Goal: Obtain resource: Download file/media

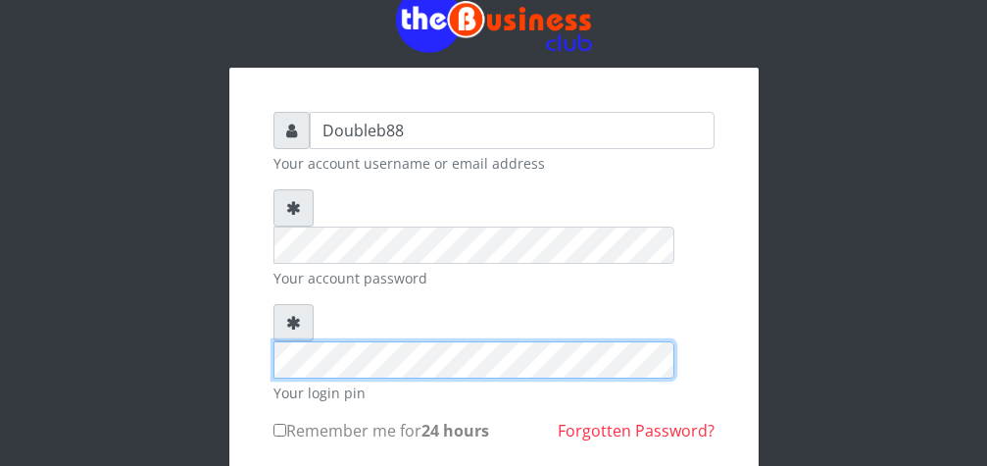
scroll to position [100, 0]
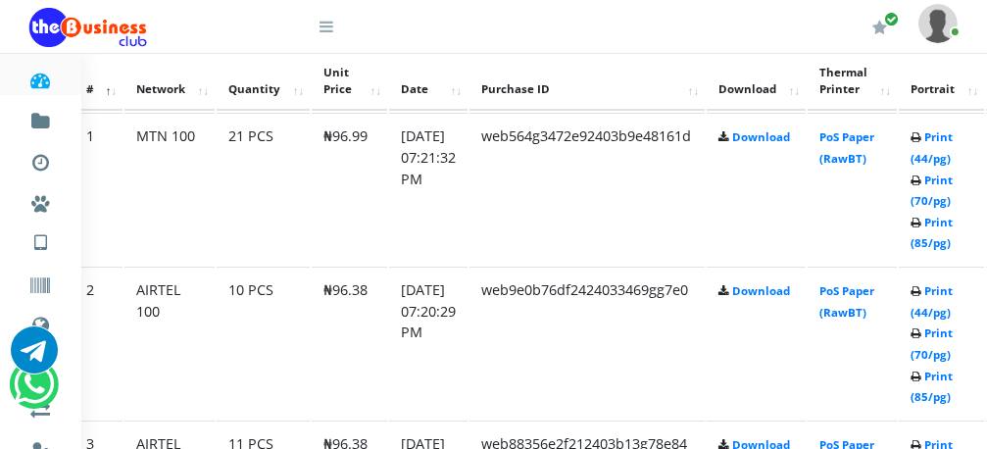
scroll to position [1100, 94]
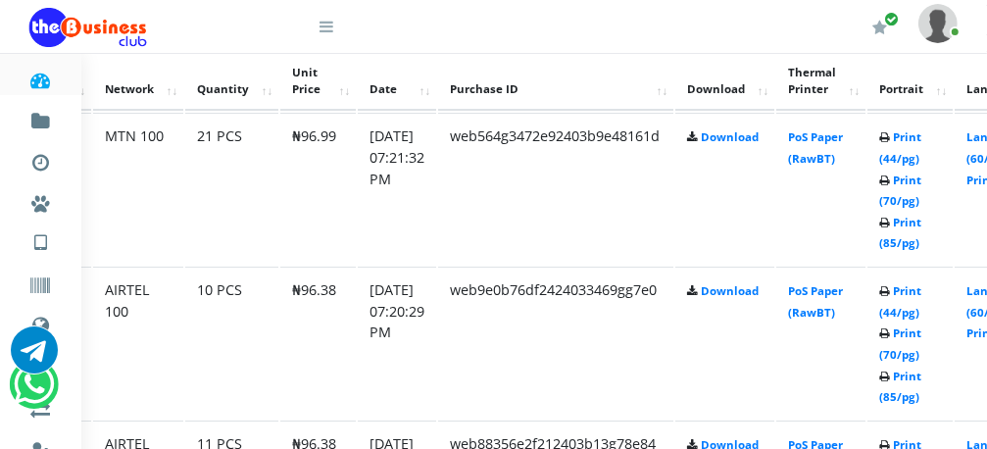
click at [940, 234] on td "Print (44/pg) Print (70/pg) Print (85/pg)" at bounding box center [910, 189] width 85 height 152
click at [922, 215] on link "Print (85/pg)" at bounding box center [900, 233] width 42 height 36
click at [922, 382] on link "Print (85/pg)" at bounding box center [900, 387] width 42 height 36
